Goal: Information Seeking & Learning: Learn about a topic

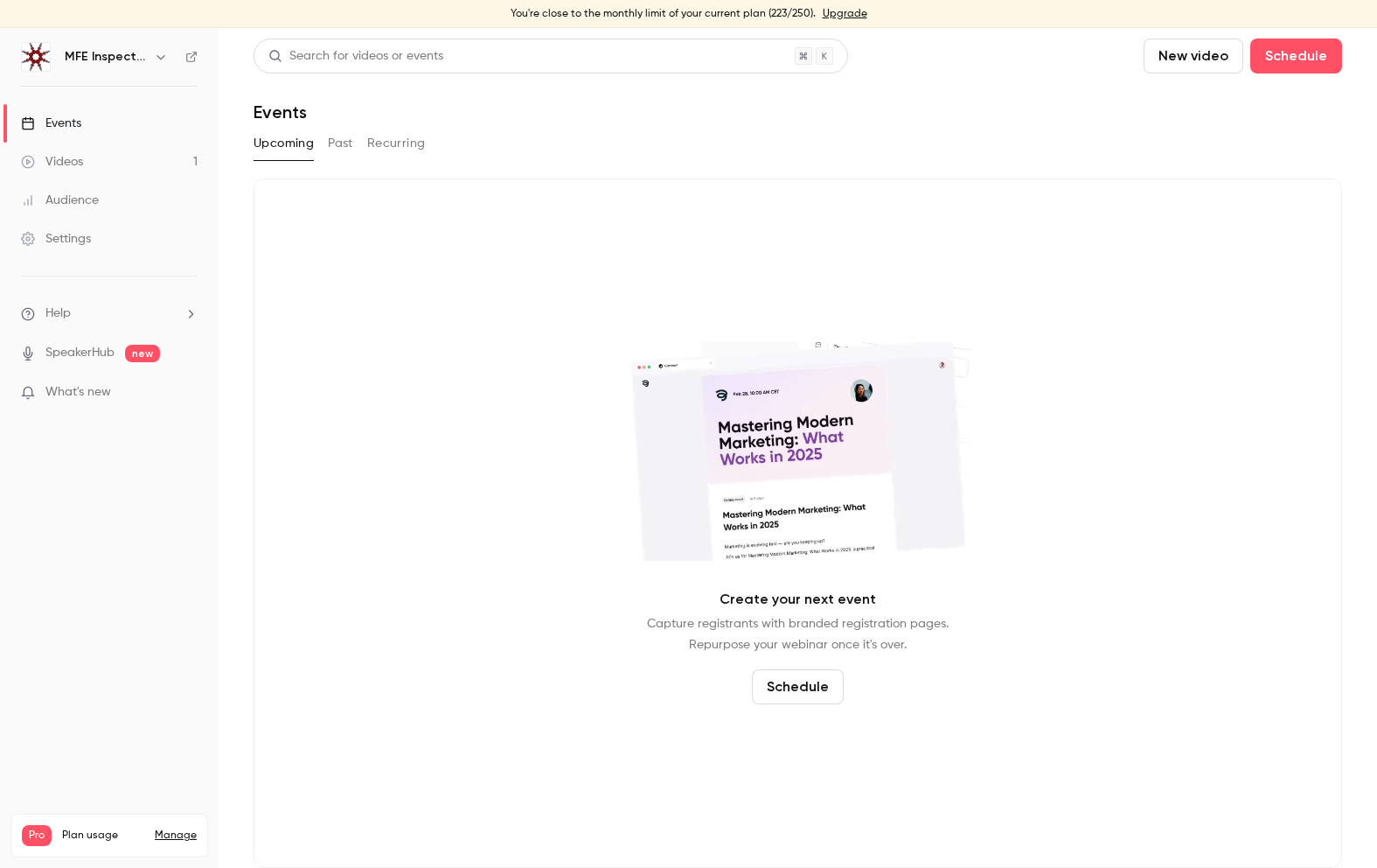
click at [341, 142] on button "Past" at bounding box center [340, 143] width 26 height 28
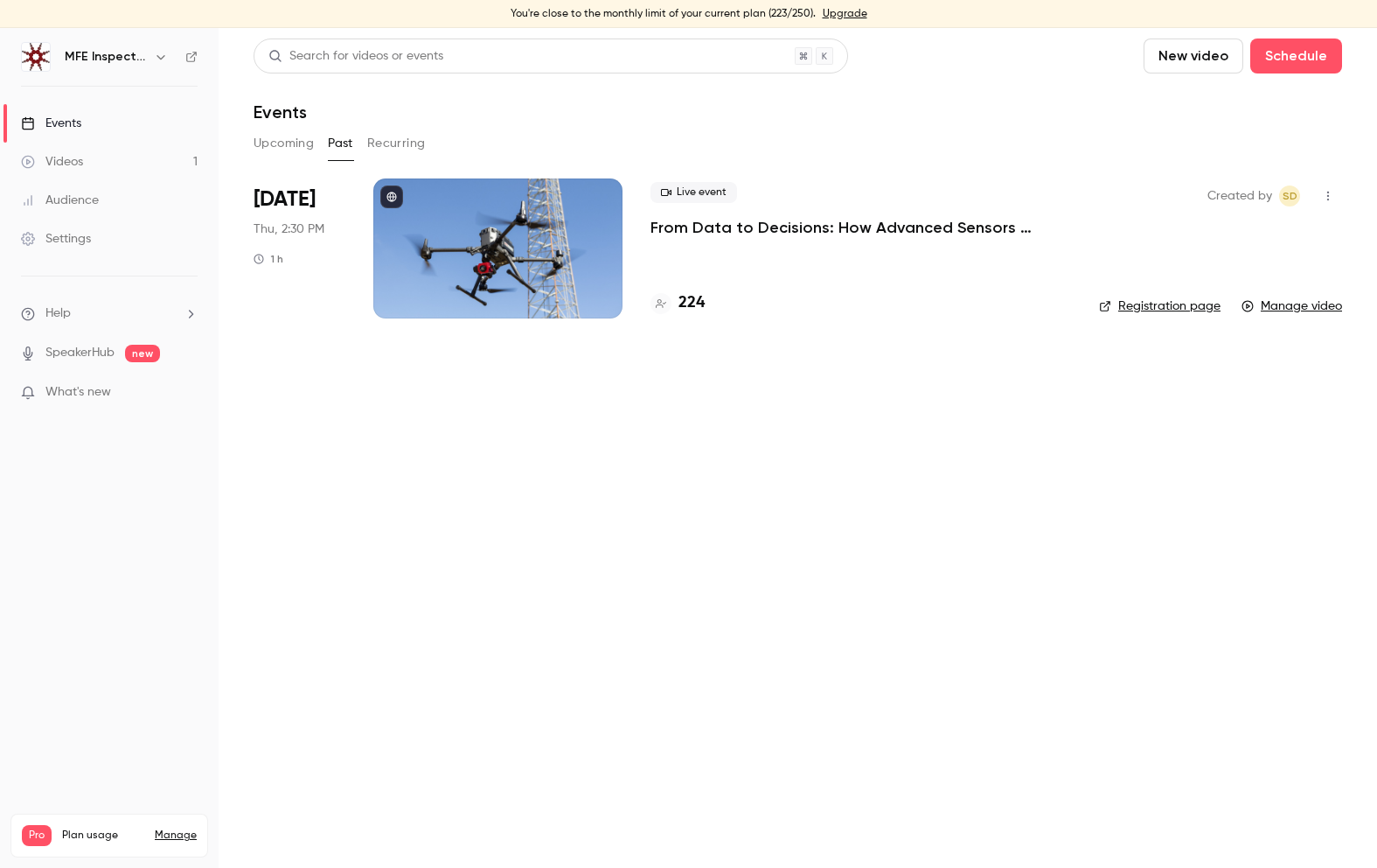
click at [1143, 303] on link "Registration page" at bounding box center [1160, 306] width 121 height 18
click at [538, 281] on div at bounding box center [498, 248] width 249 height 140
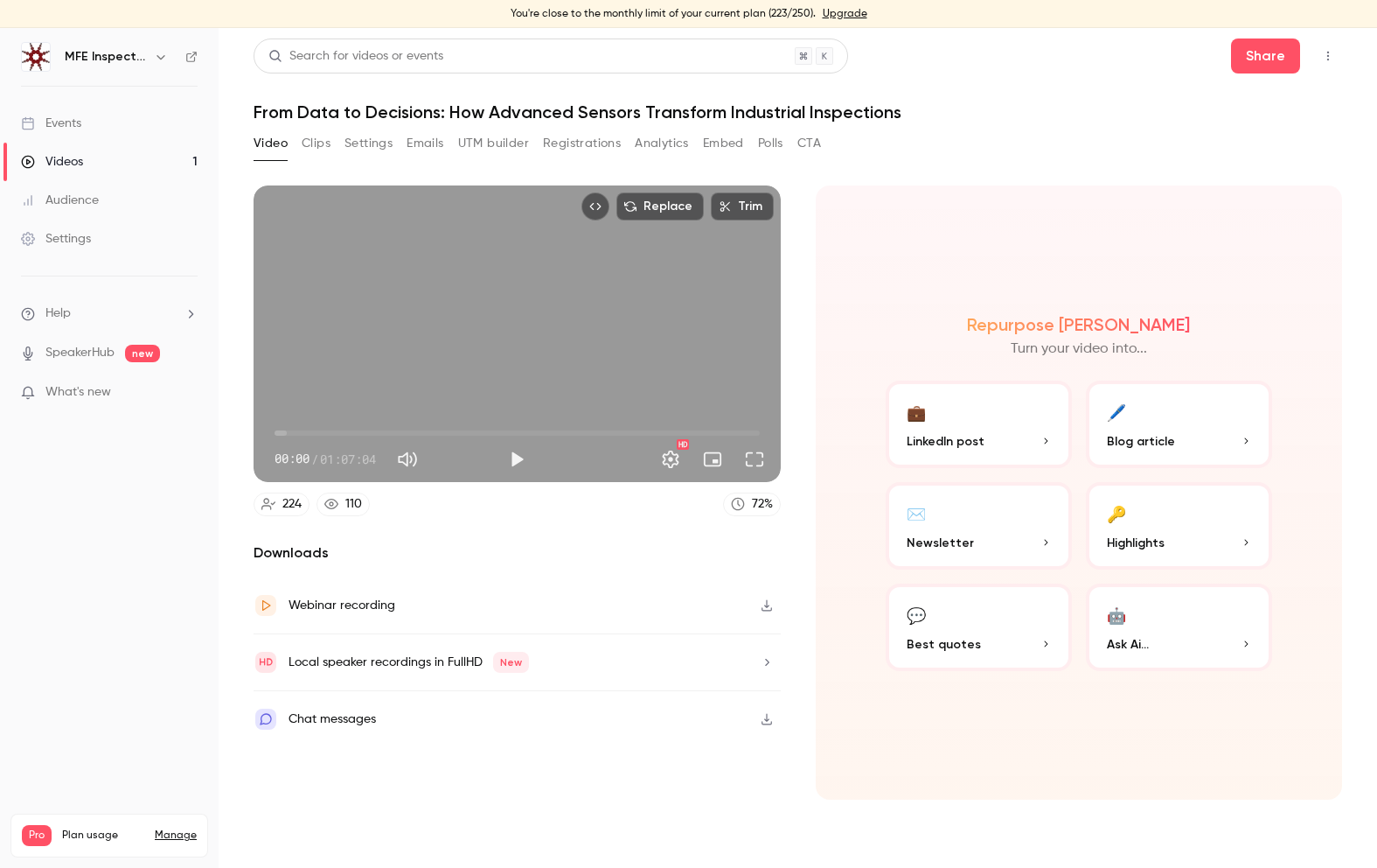
click at [313, 142] on button "Clips" at bounding box center [316, 143] width 29 height 28
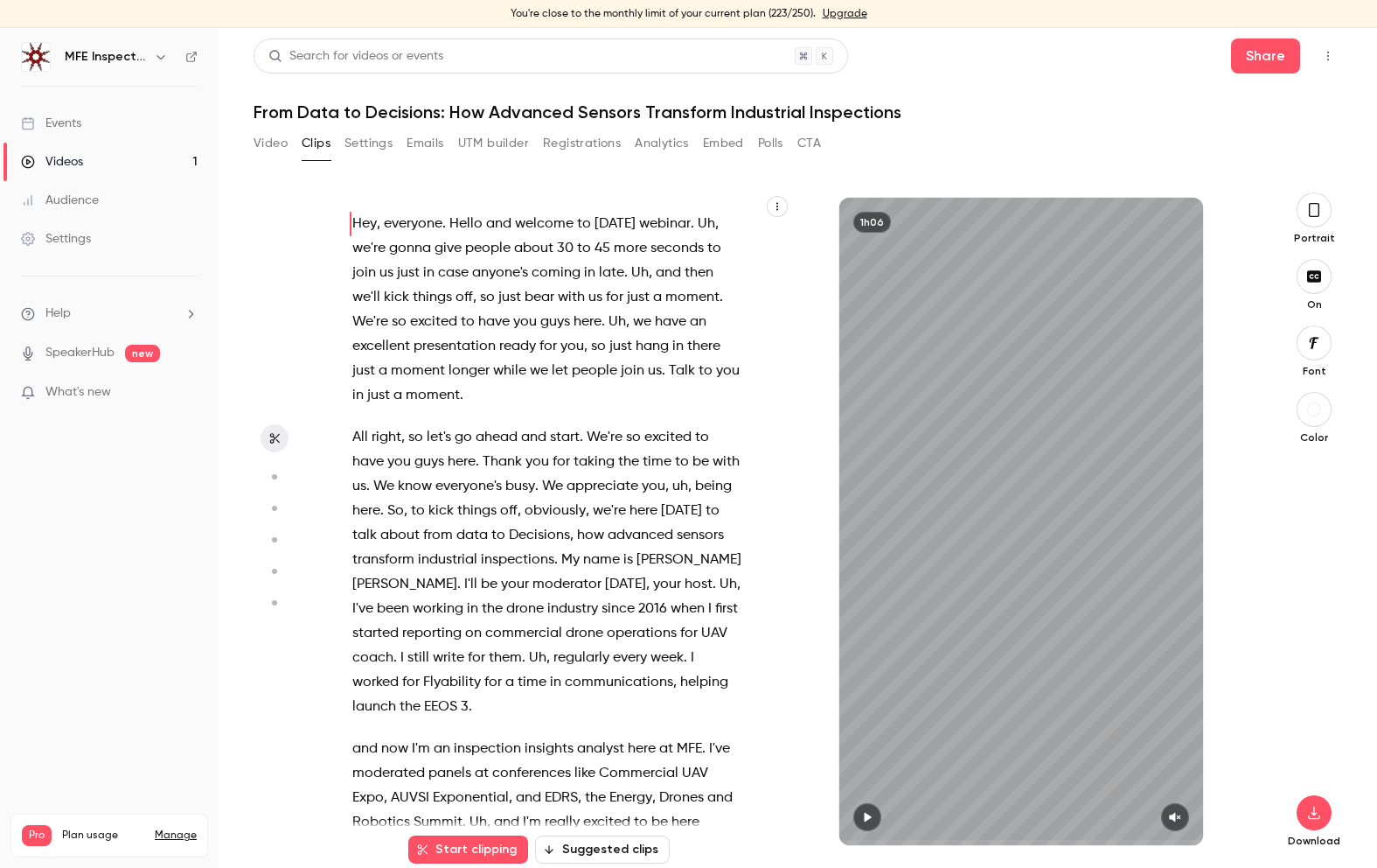
click at [76, 394] on span "What's new" at bounding box center [78, 392] width 66 height 18
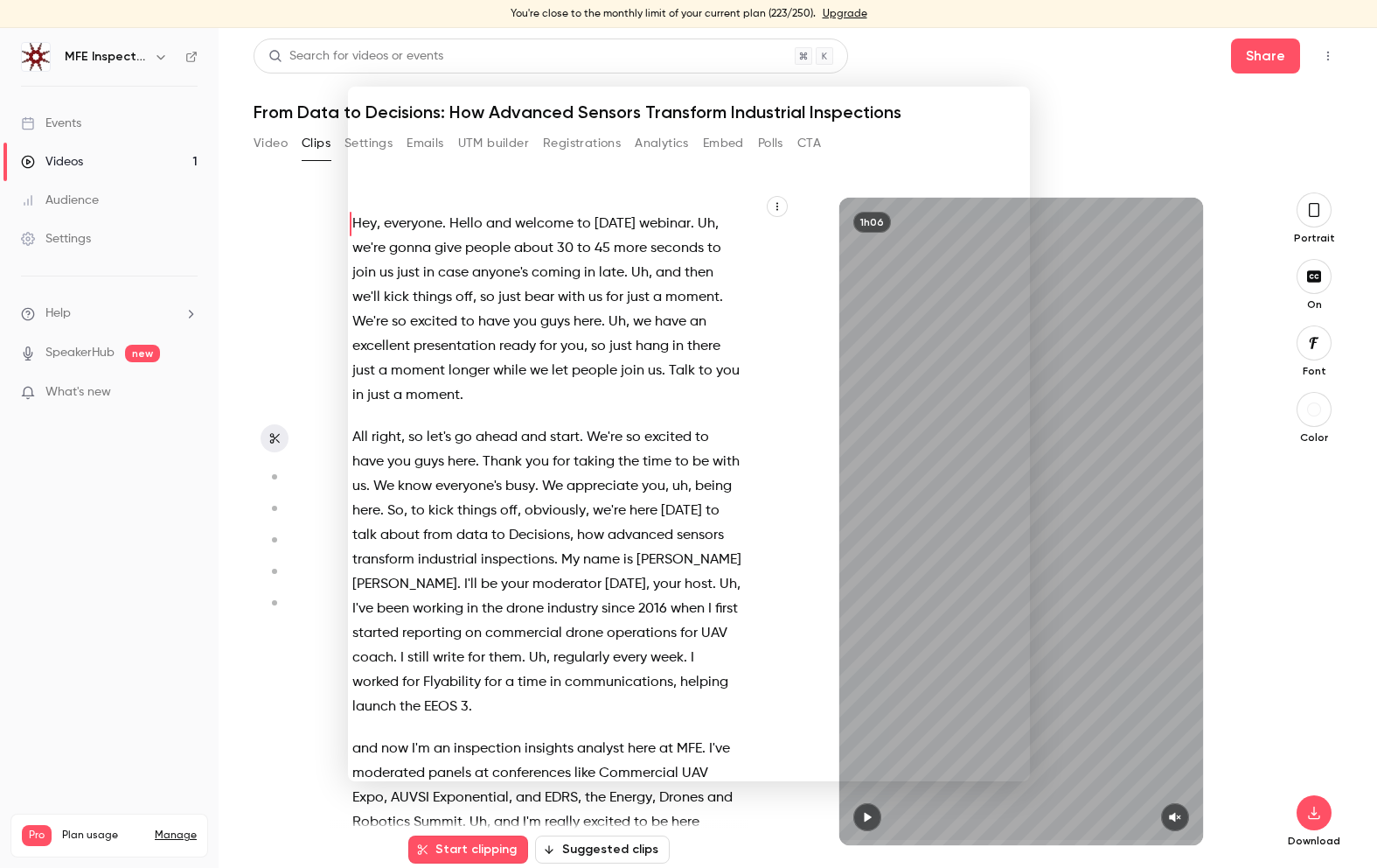
click at [1121, 114] on div at bounding box center [688, 434] width 1377 height 868
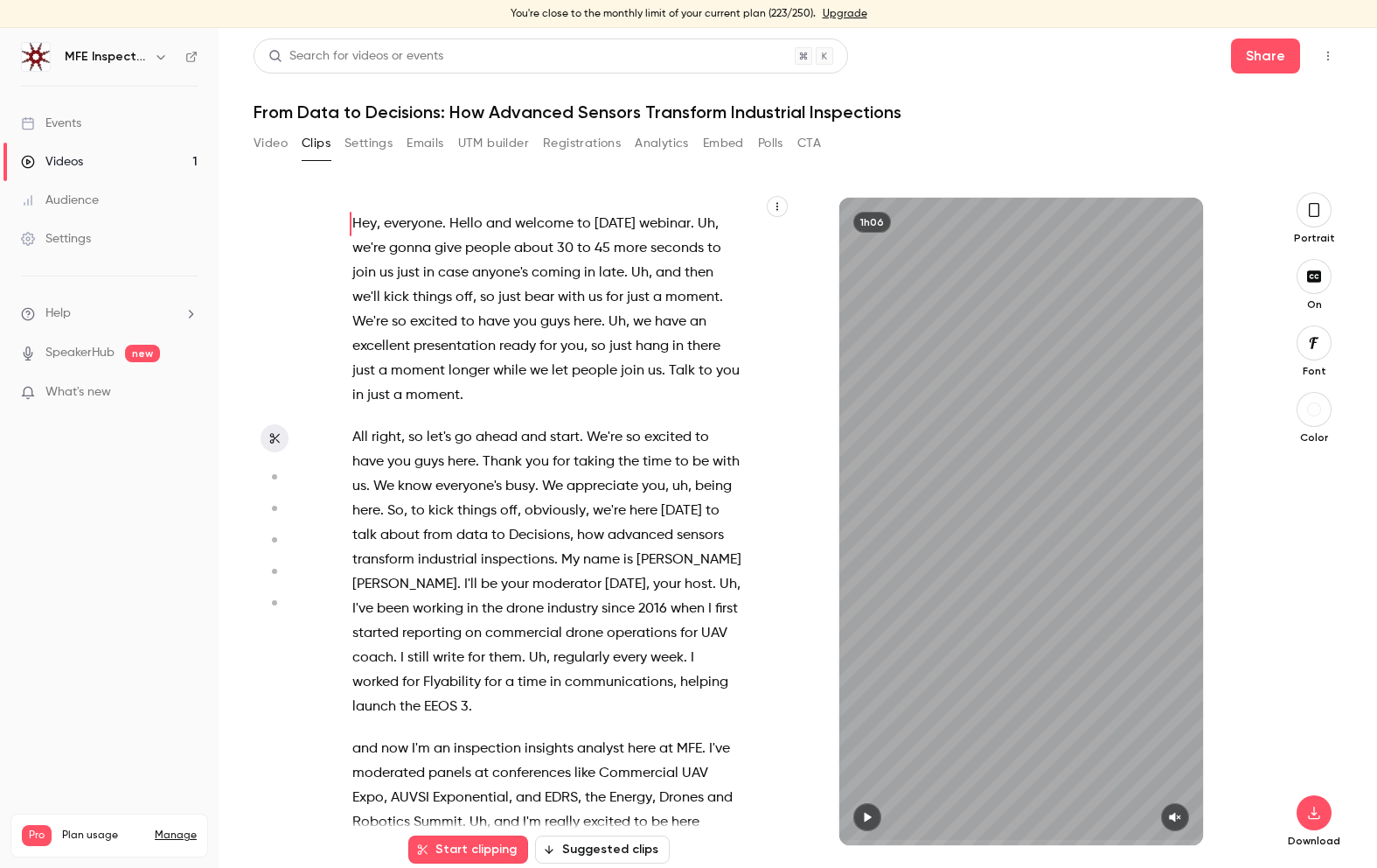
click at [363, 141] on button "Settings" at bounding box center [368, 143] width 48 height 28
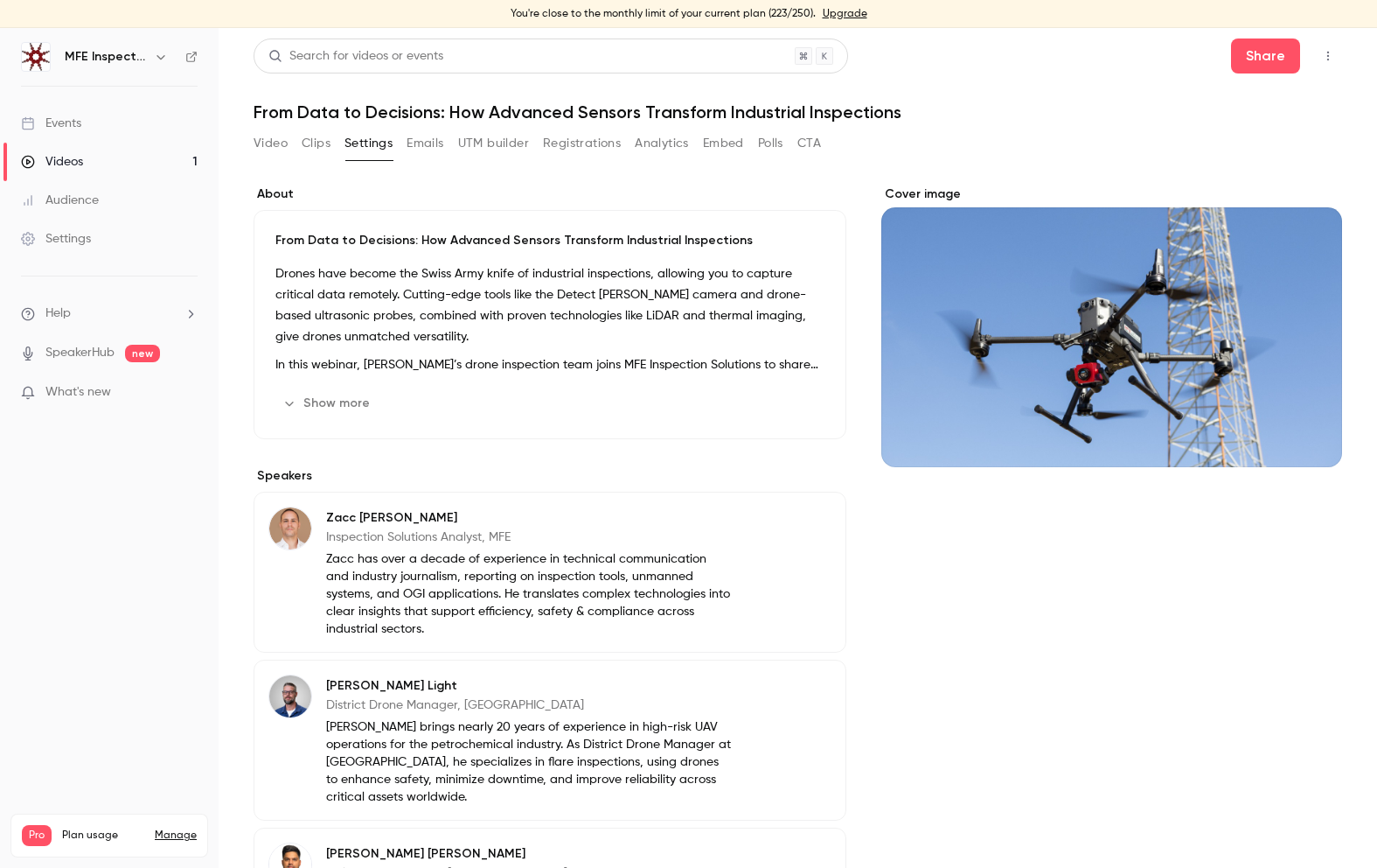
click at [427, 145] on button "Emails" at bounding box center [425, 143] width 37 height 28
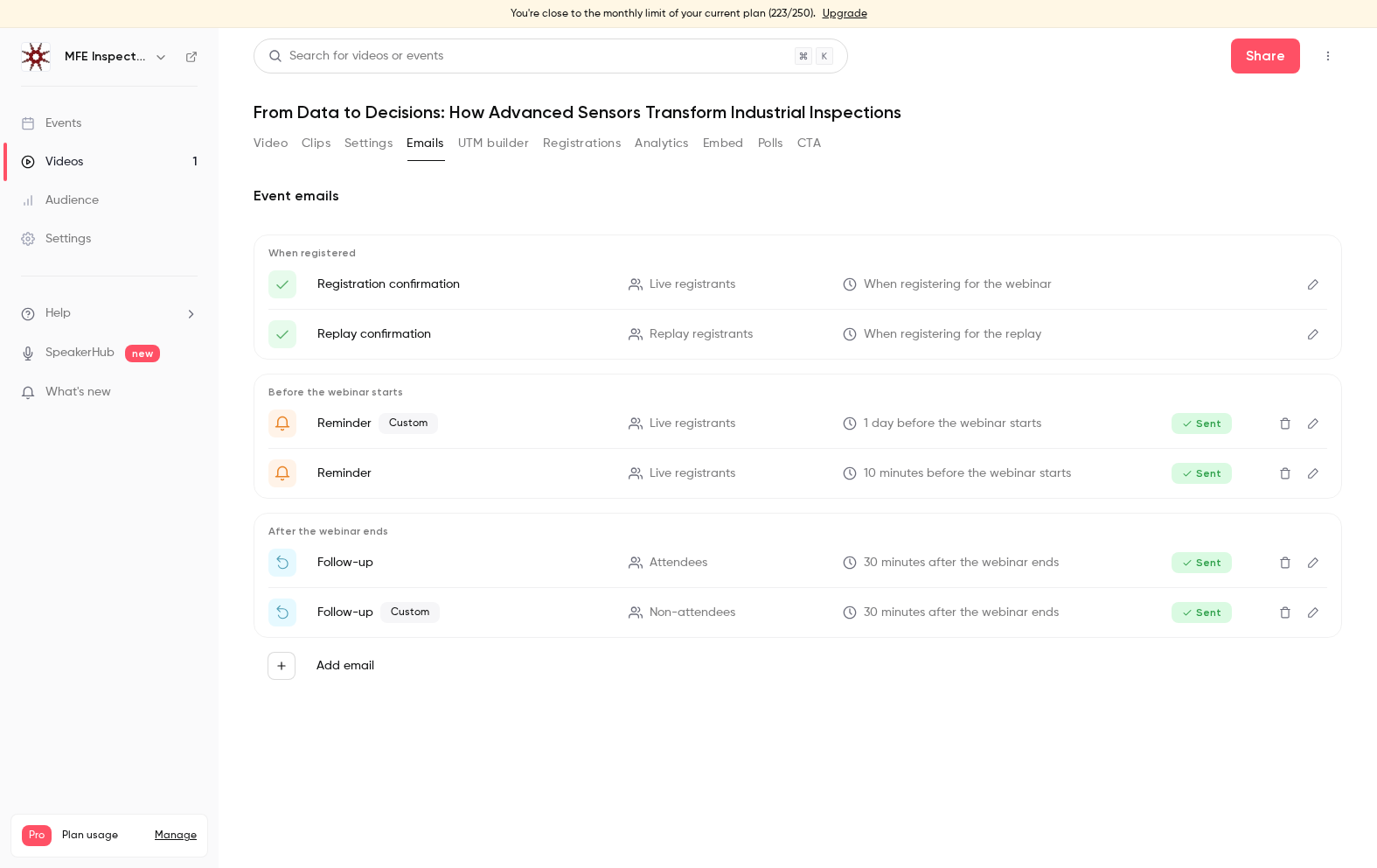
click at [583, 141] on button "Registrations" at bounding box center [582, 143] width 78 height 28
